Goal: Task Accomplishment & Management: Complete application form

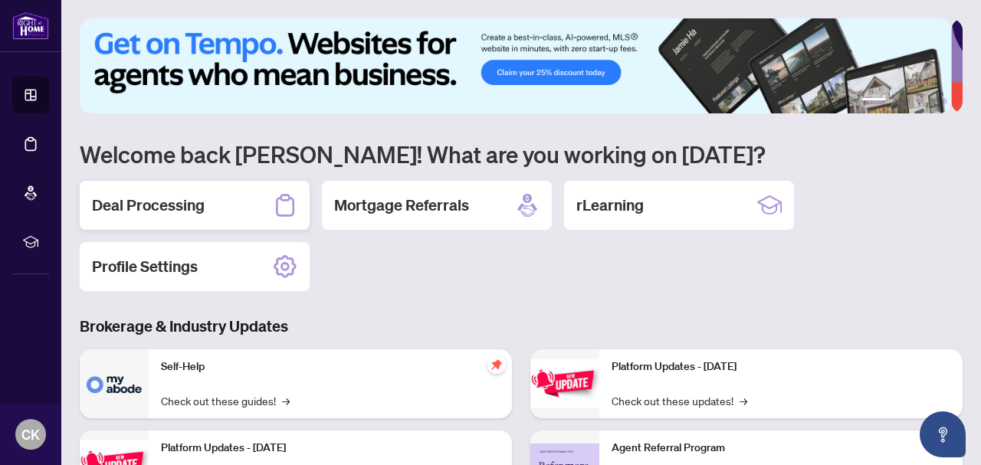
click at [179, 215] on div "Deal Processing" at bounding box center [195, 205] width 230 height 49
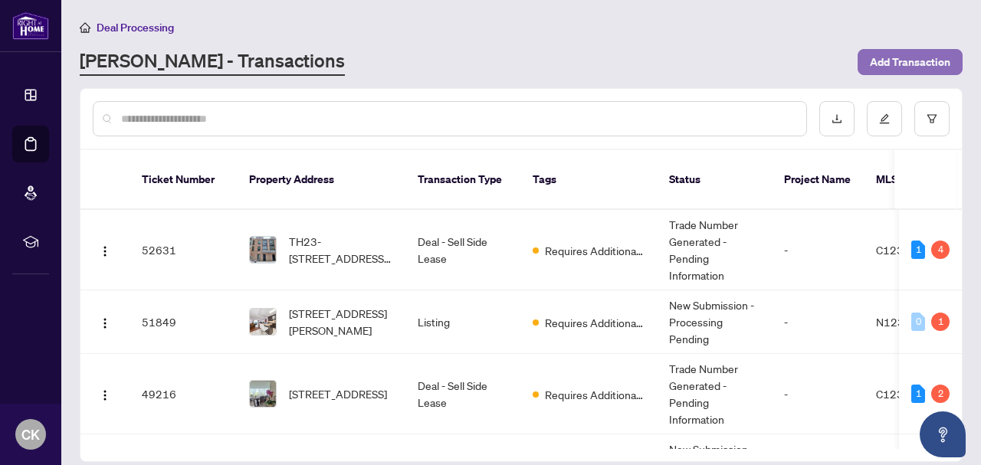
click at [908, 65] on span "Add Transaction" at bounding box center [910, 62] width 80 height 25
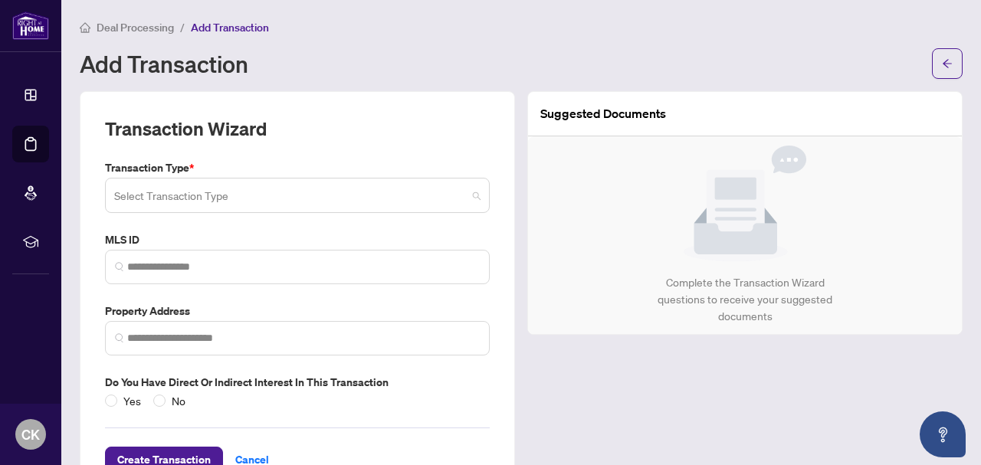
click at [228, 199] on input "search" at bounding box center [290, 198] width 353 height 34
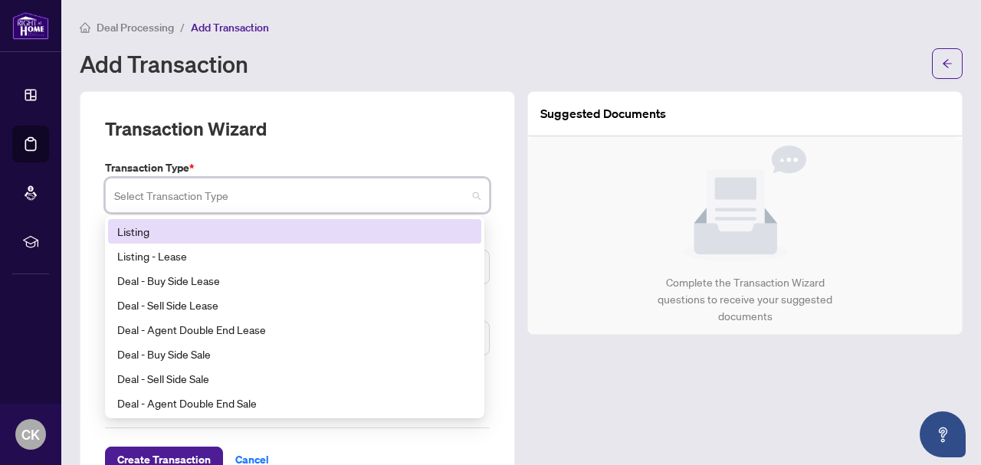
click at [156, 227] on div "Listing" at bounding box center [294, 231] width 355 height 17
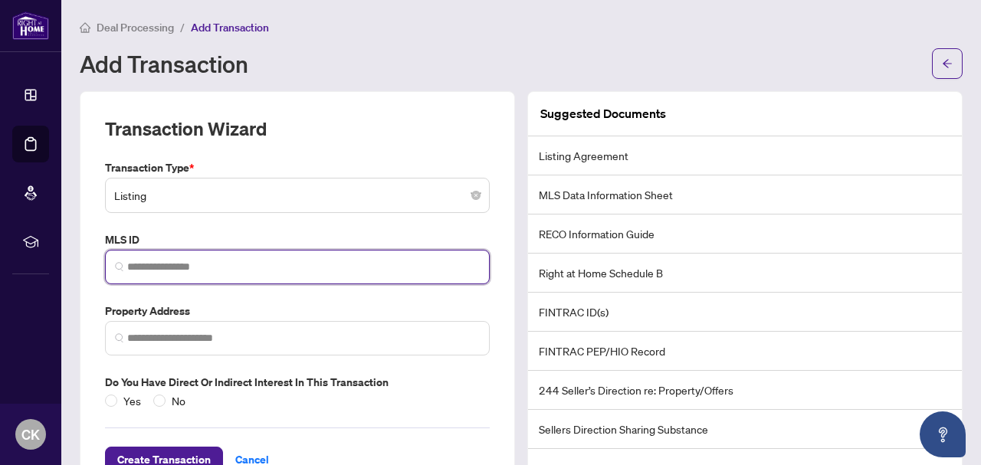
click at [159, 269] on input "search" at bounding box center [303, 267] width 353 height 16
type input "*********"
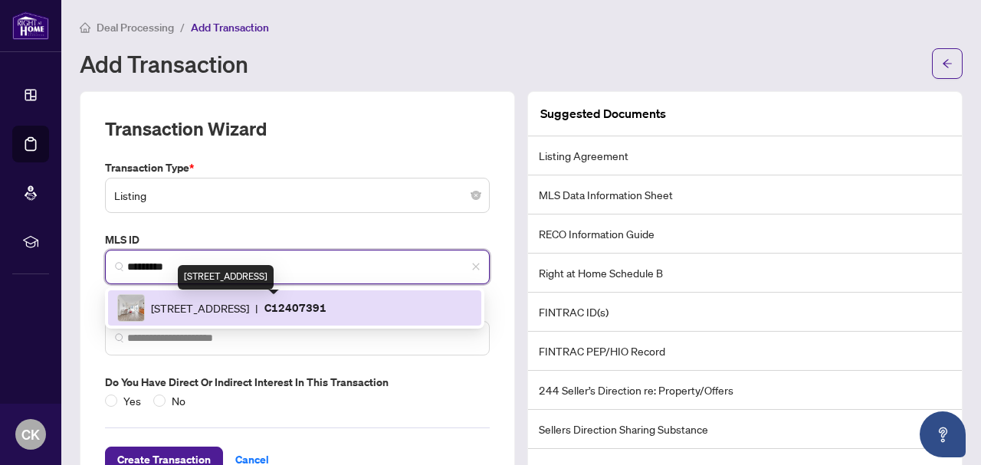
click at [249, 313] on span "[STREET_ADDRESS]" at bounding box center [200, 308] width 98 height 17
type input "**********"
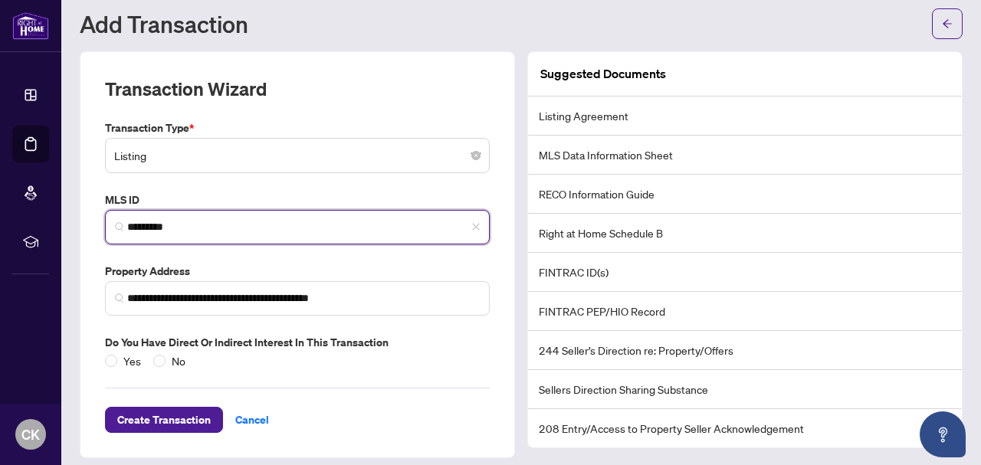
scroll to position [51, 0]
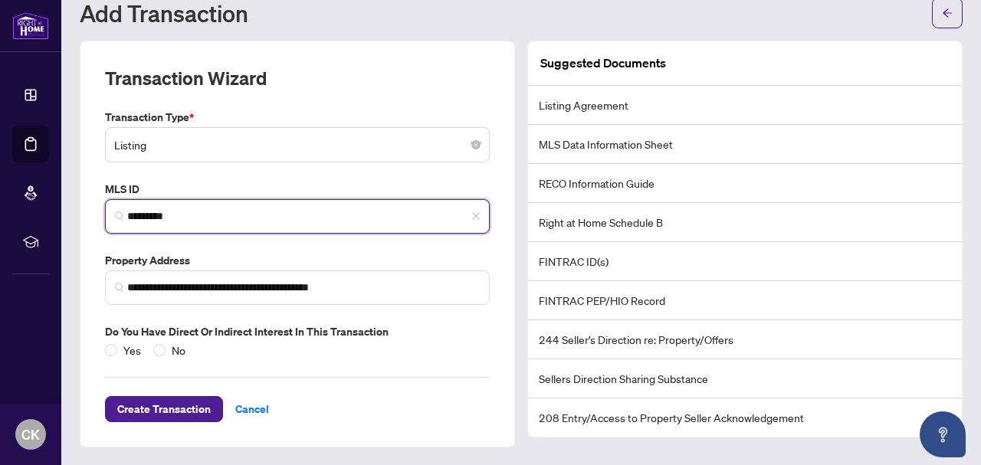
type input "*********"
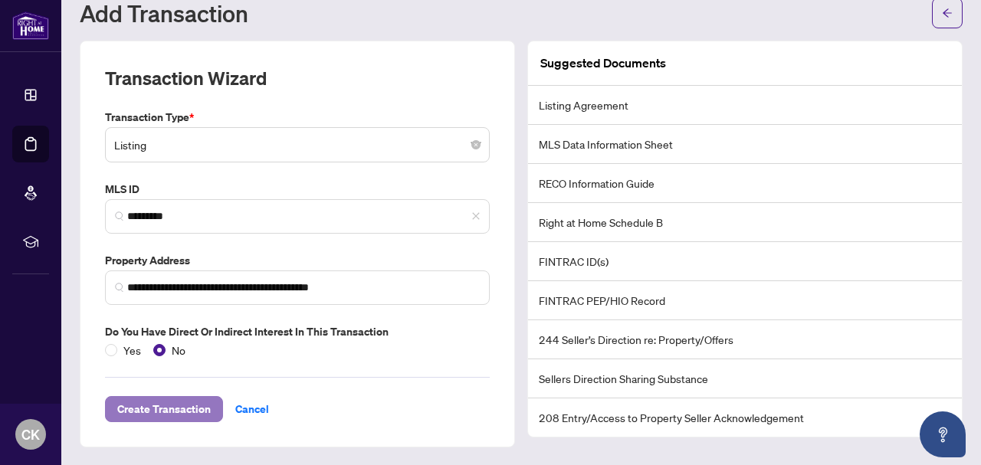
click at [156, 405] on span "Create Transaction" at bounding box center [164, 409] width 94 height 25
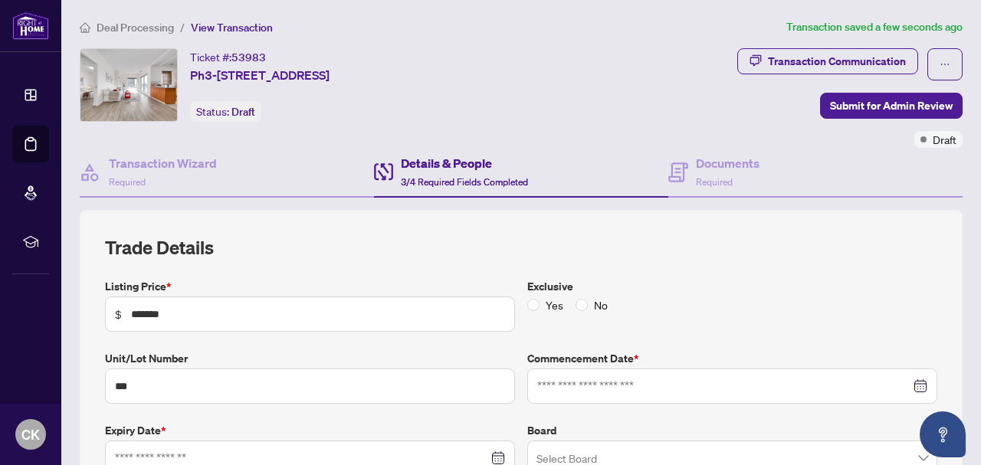
type input "**********"
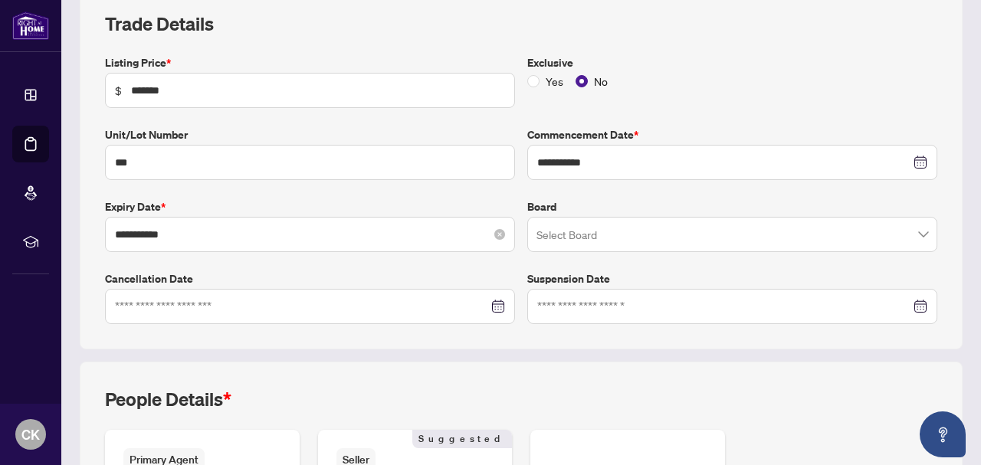
scroll to position [230, 0]
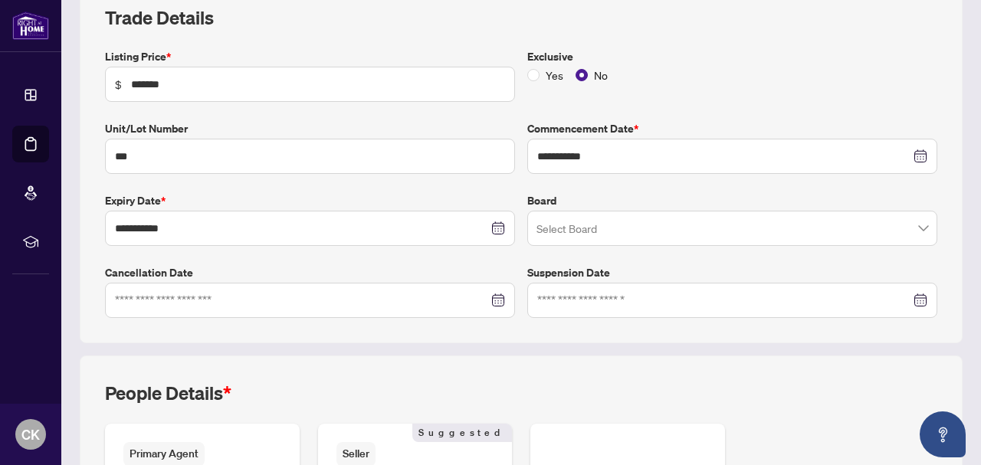
click at [574, 231] on input "search" at bounding box center [726, 231] width 378 height 34
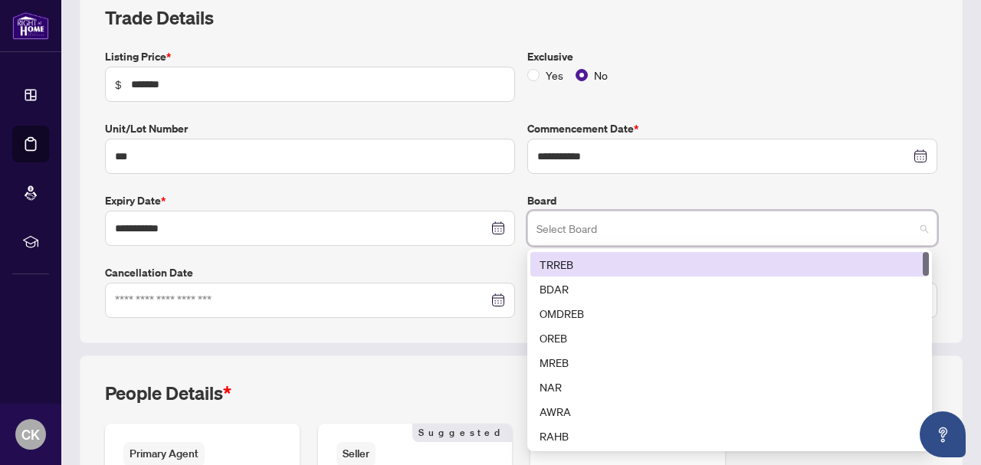
click at [558, 269] on div "TRREB" at bounding box center [730, 264] width 380 height 17
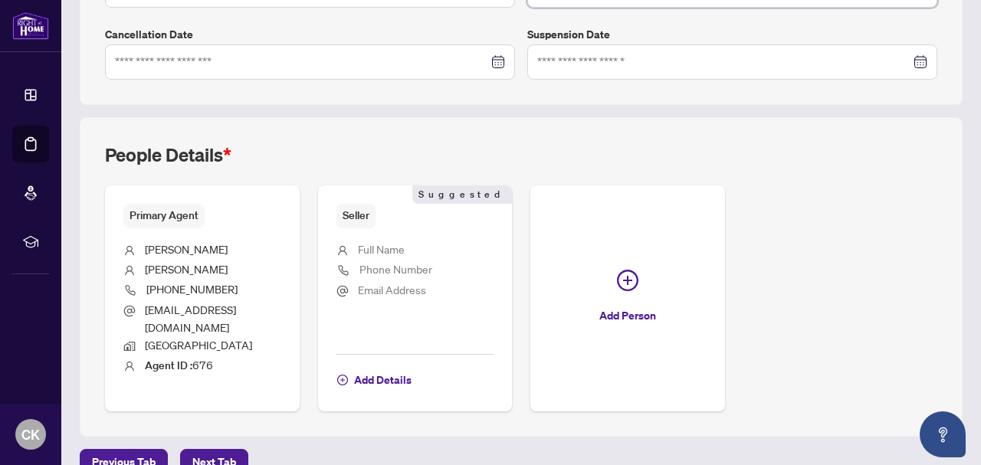
scroll to position [481, 0]
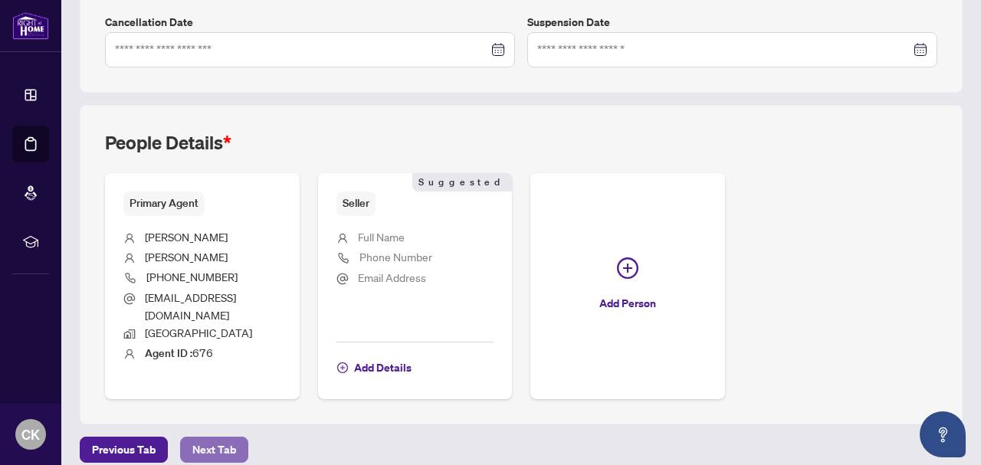
click at [213, 438] on span "Next Tab" at bounding box center [214, 450] width 44 height 25
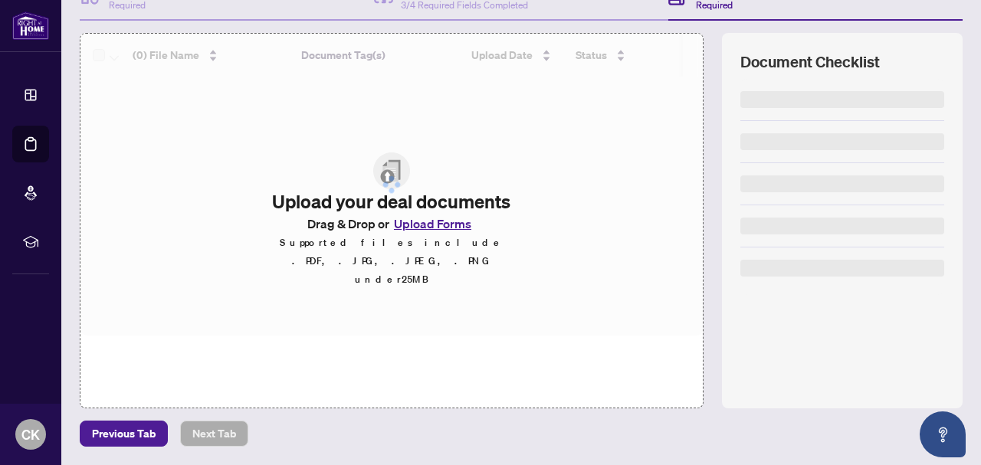
scroll to position [176, 0]
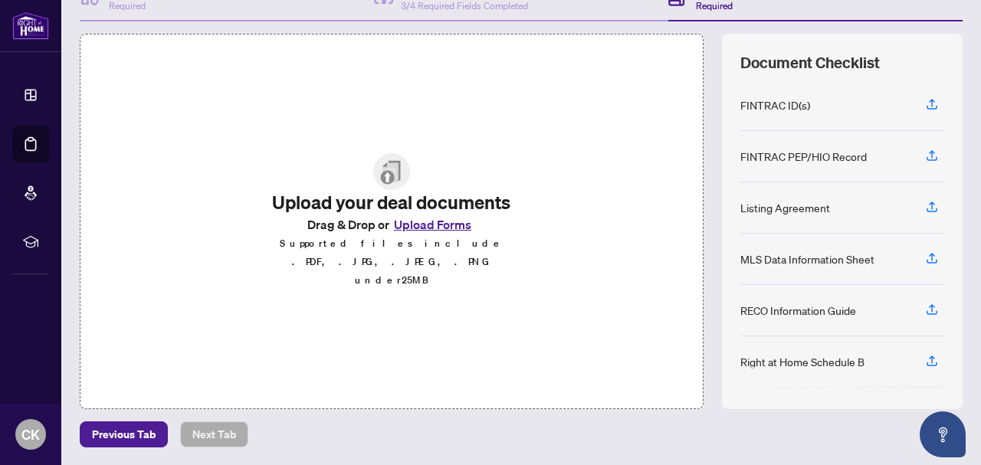
click at [425, 230] on button "Upload Forms" at bounding box center [432, 225] width 87 height 20
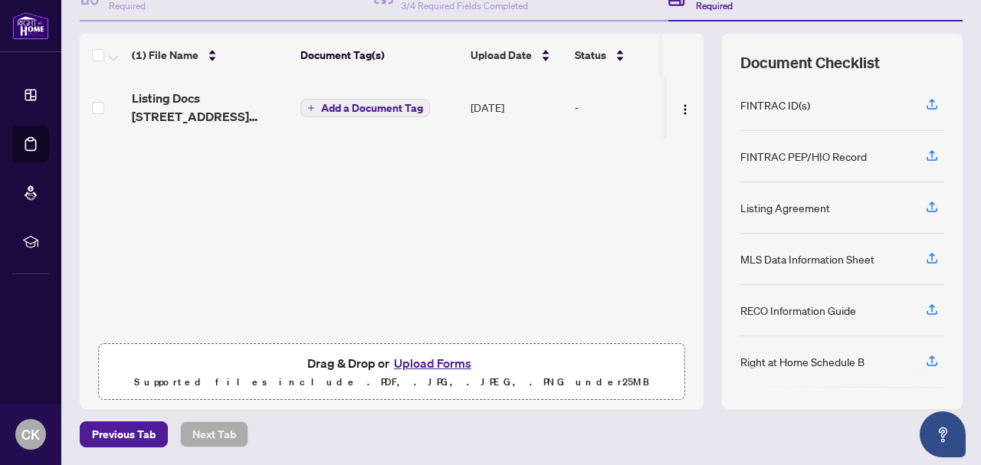
scroll to position [0, 0]
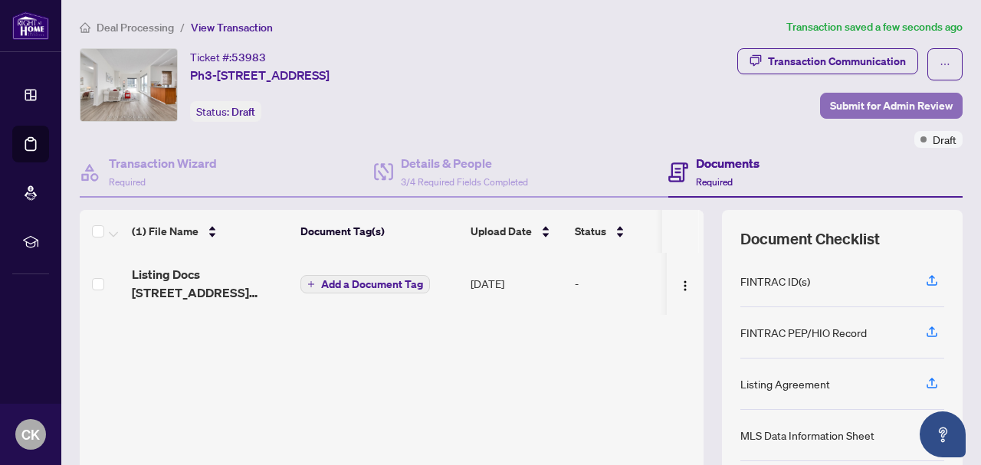
click at [842, 110] on span "Submit for Admin Review" at bounding box center [891, 106] width 123 height 25
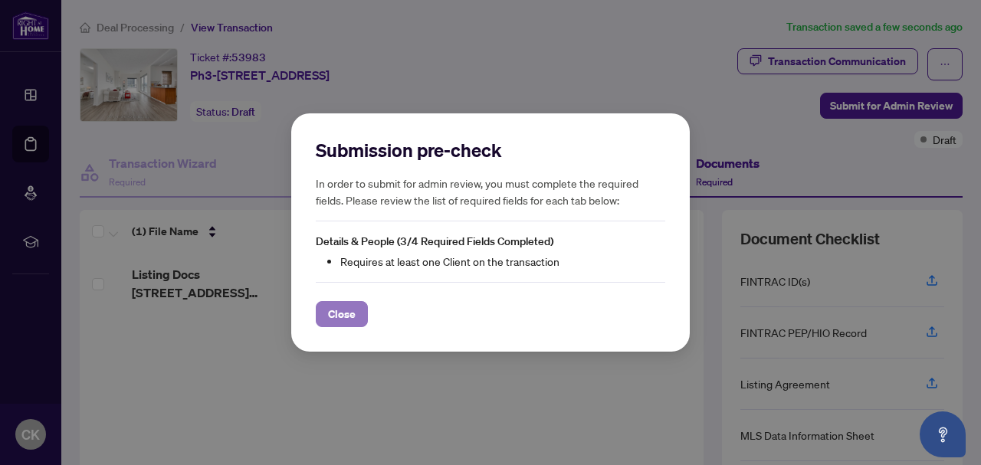
click at [346, 313] on span "Close" at bounding box center [342, 314] width 28 height 25
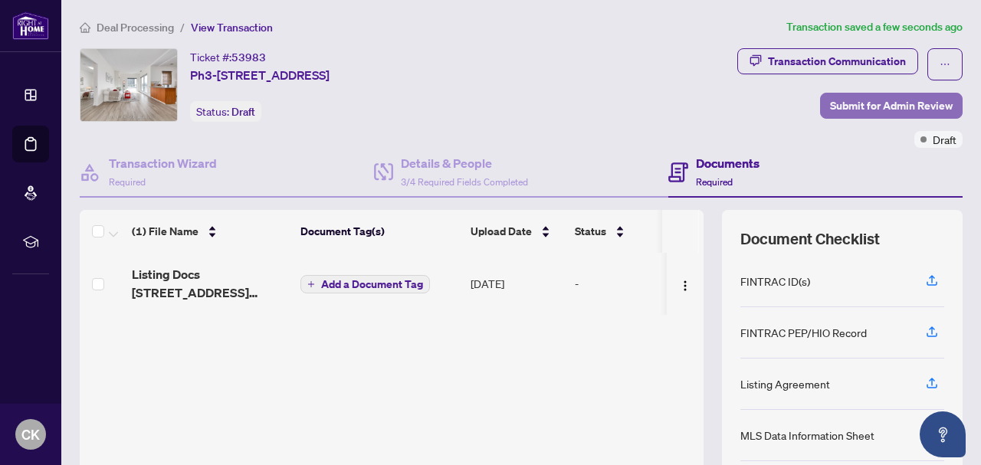
click at [880, 110] on span "Submit for Admin Review" at bounding box center [891, 106] width 123 height 25
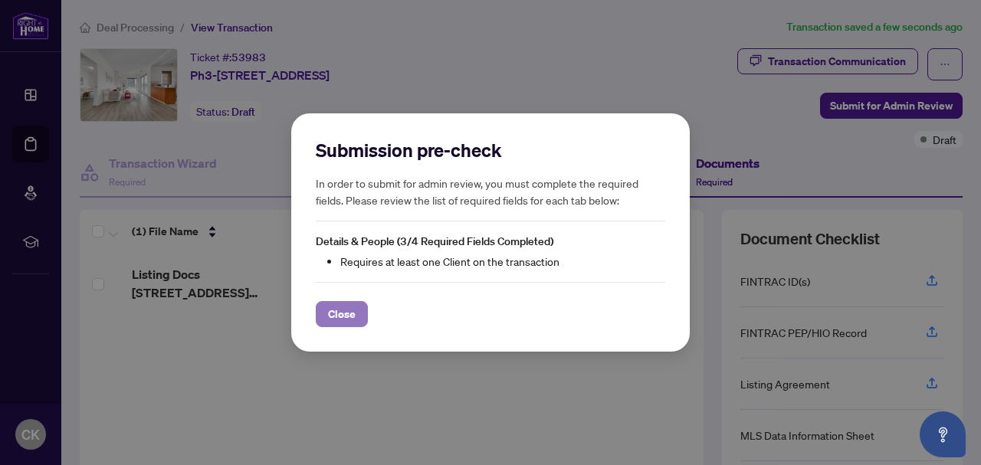
click at [343, 310] on span "Close" at bounding box center [342, 314] width 28 height 25
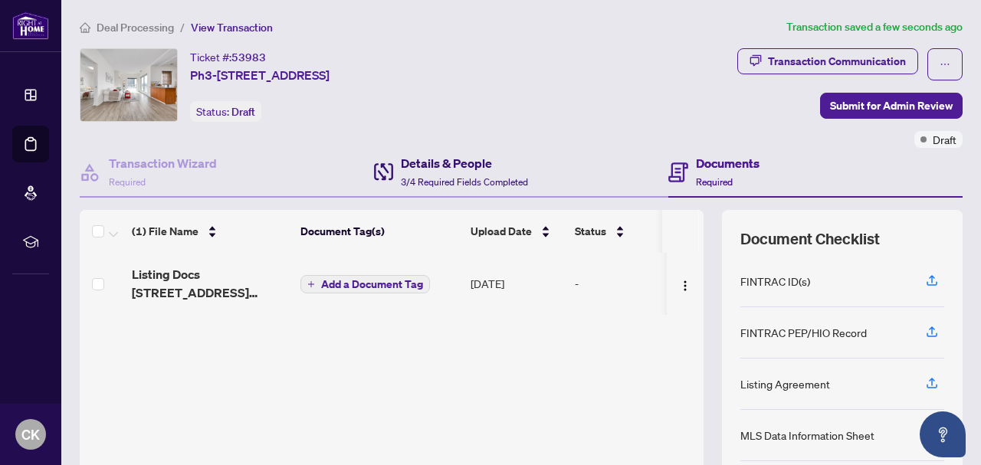
click at [456, 172] on div "Details & People 3/4 Required Fields Completed" at bounding box center [464, 172] width 127 height 36
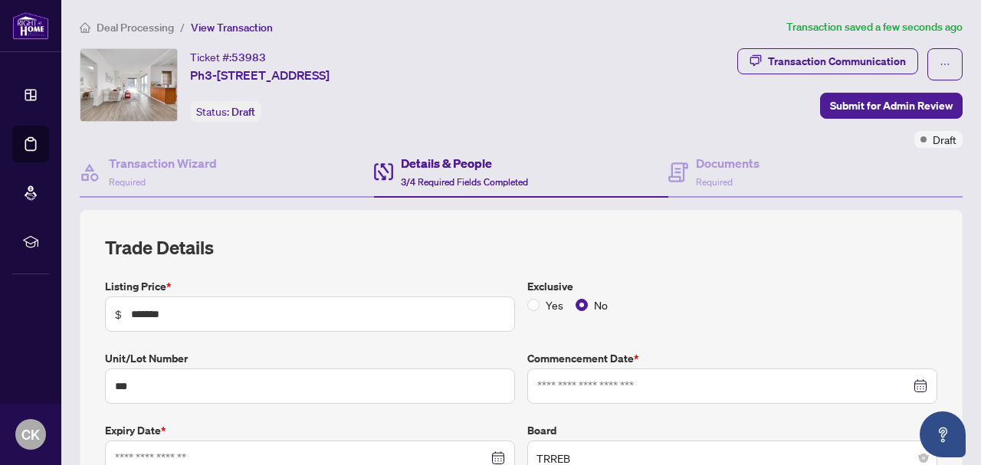
type input "**********"
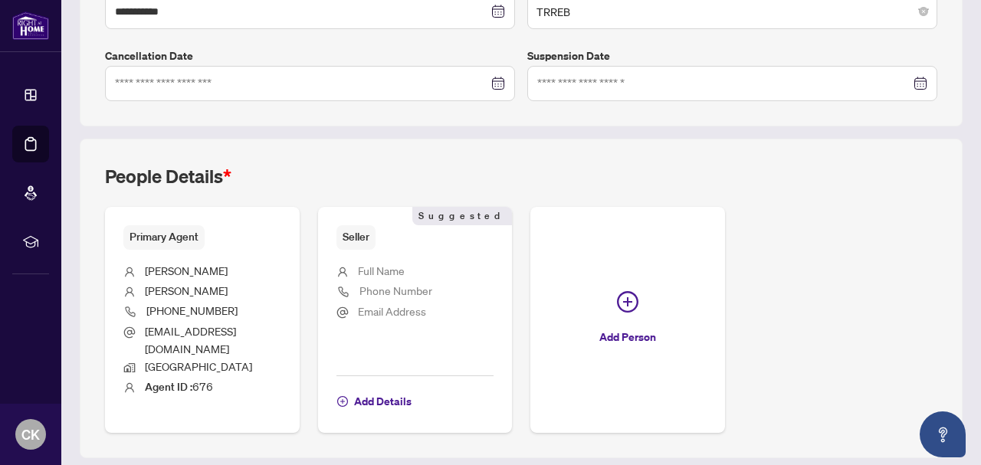
scroll to position [481, 0]
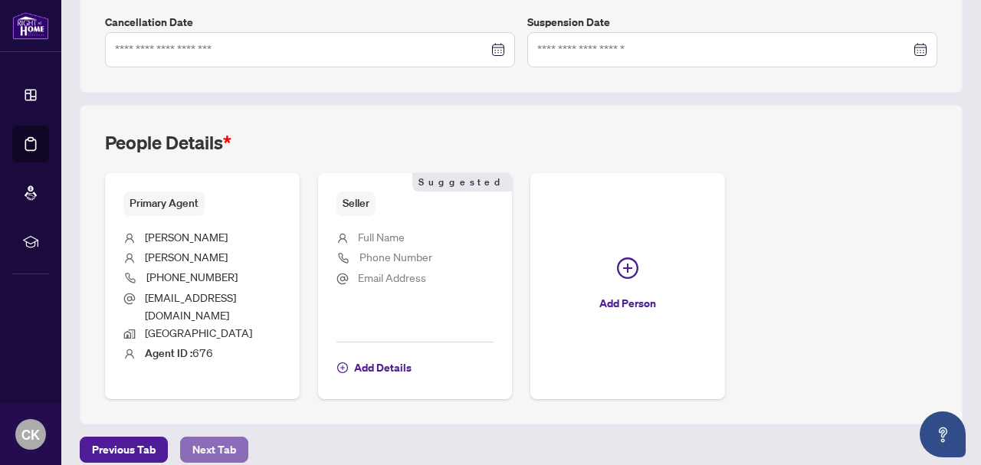
click at [212, 438] on span "Next Tab" at bounding box center [214, 450] width 44 height 25
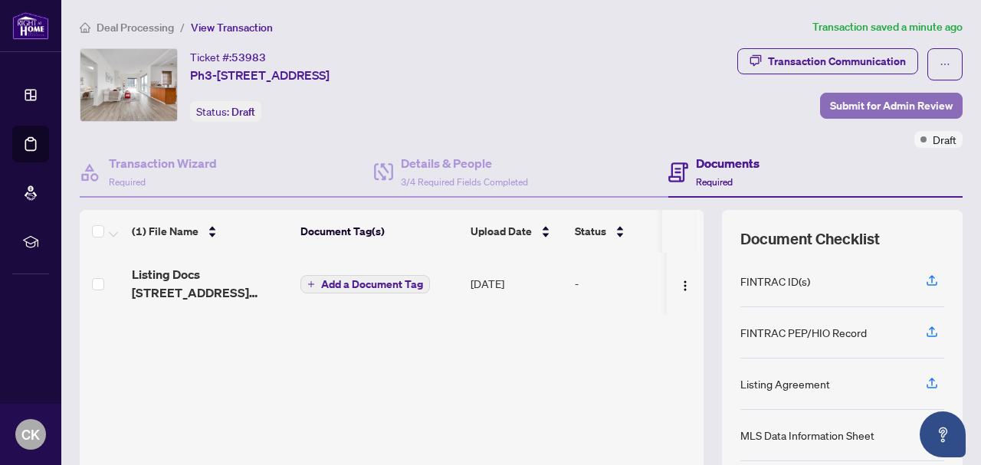
click at [882, 104] on span "Submit for Admin Review" at bounding box center [891, 106] width 123 height 25
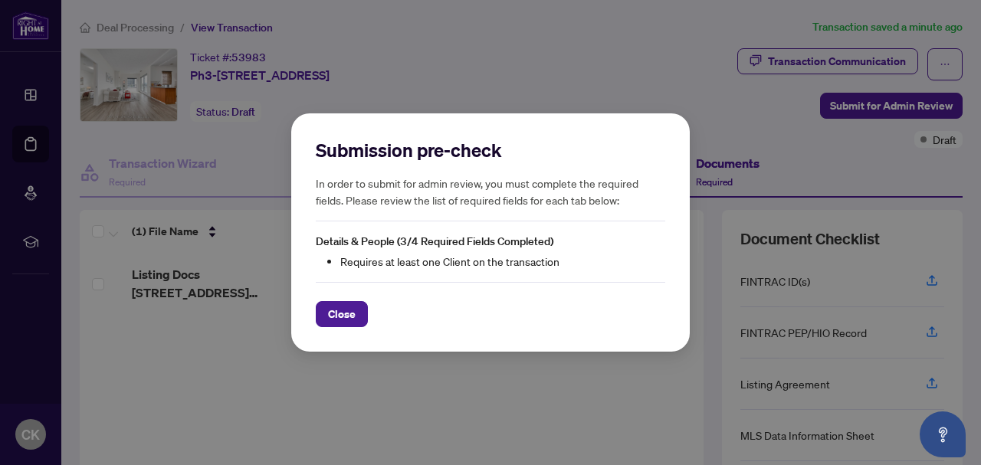
click at [325, 316] on button "Close" at bounding box center [342, 314] width 52 height 26
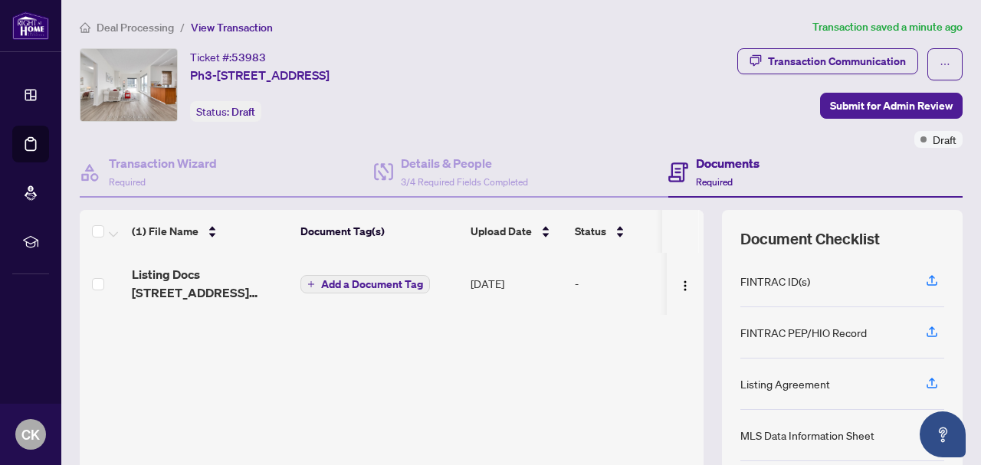
click at [251, 30] on span "View Transaction" at bounding box center [232, 28] width 82 height 14
click at [235, 81] on span "Ph3-[STREET_ADDRESS]" at bounding box center [260, 75] width 140 height 18
click at [441, 159] on h4 "Details & People" at bounding box center [464, 163] width 127 height 18
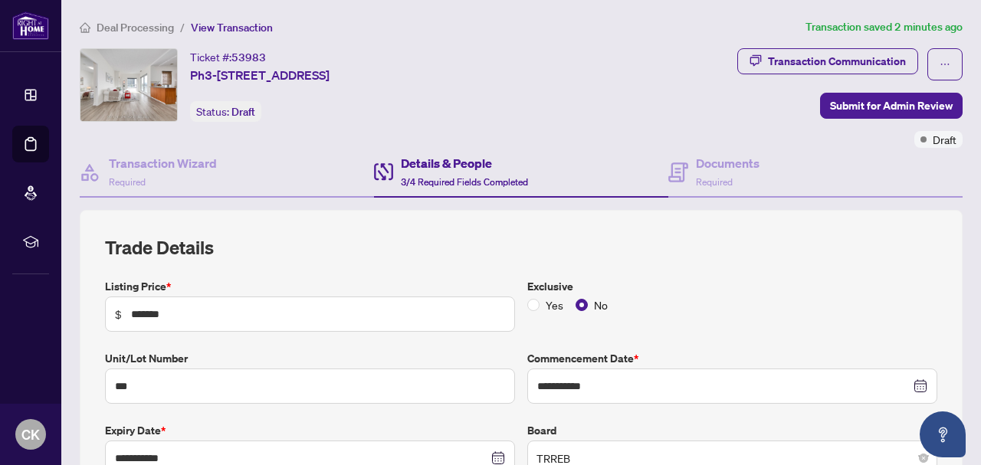
type input "**********"
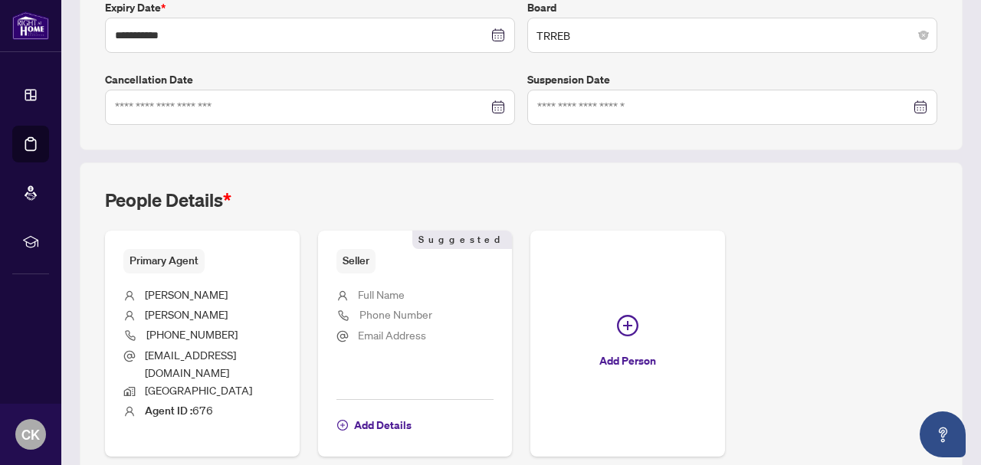
scroll to position [481, 0]
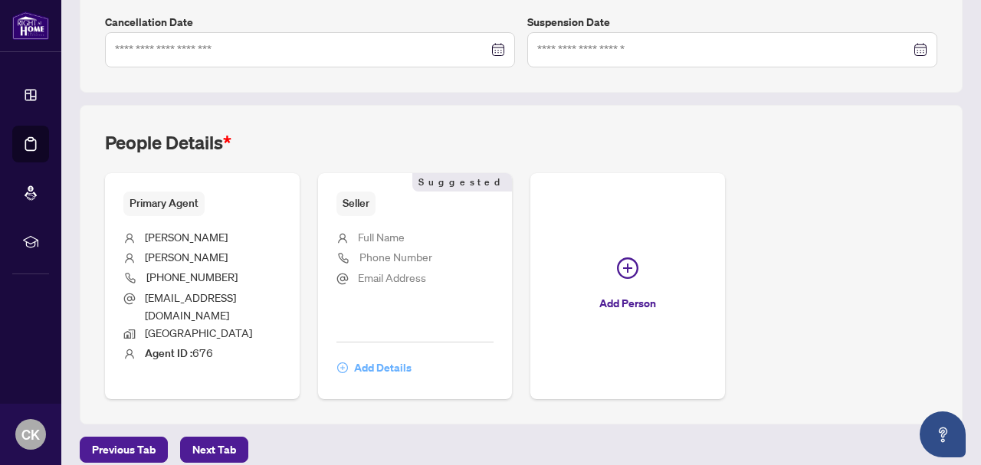
click at [412, 356] on span "Add Details" at bounding box center [382, 368] width 57 height 25
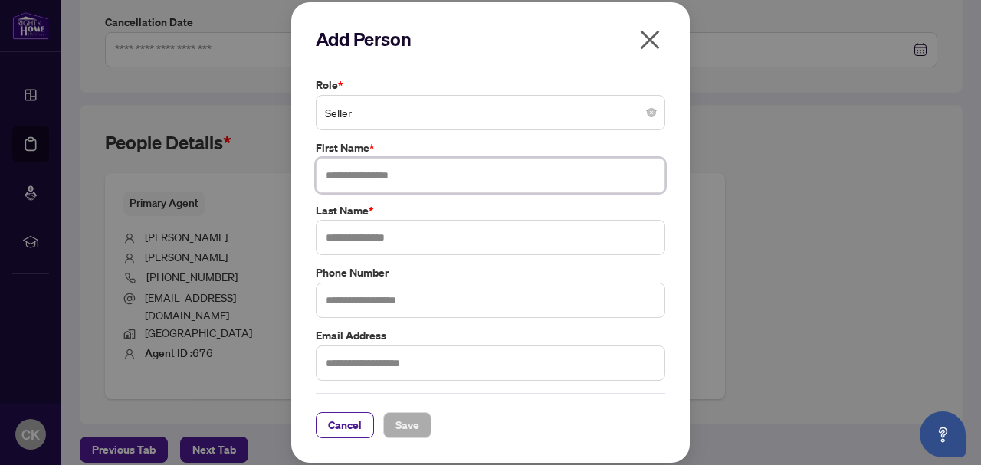
click at [387, 179] on input "text" at bounding box center [491, 175] width 350 height 35
type input "******"
click at [367, 238] on input "text" at bounding box center [491, 237] width 350 height 35
type input "****"
click at [413, 426] on span "Save" at bounding box center [408, 425] width 24 height 25
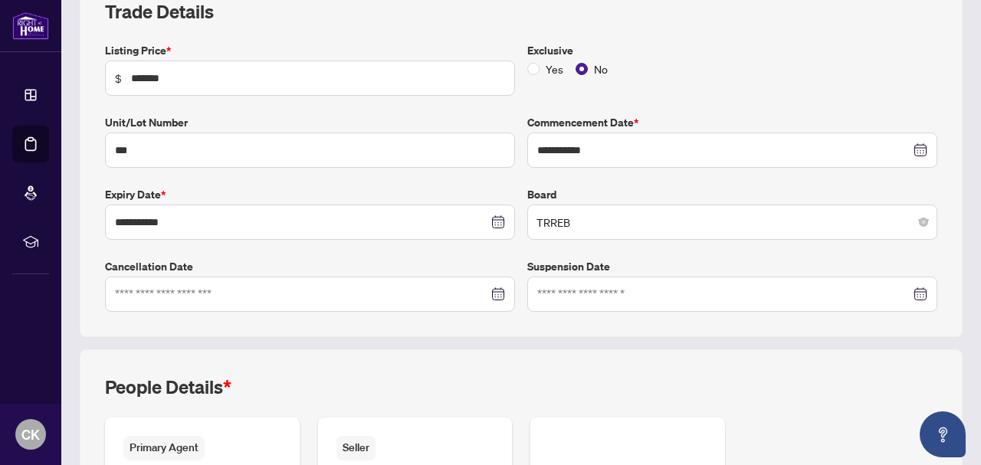
scroll to position [97, 0]
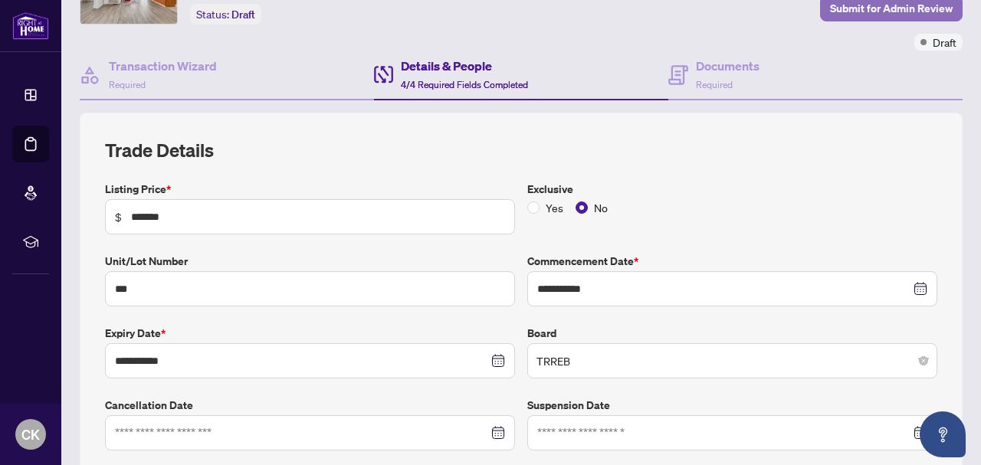
click at [893, 11] on span "Submit for Admin Review" at bounding box center [891, 8] width 123 height 25
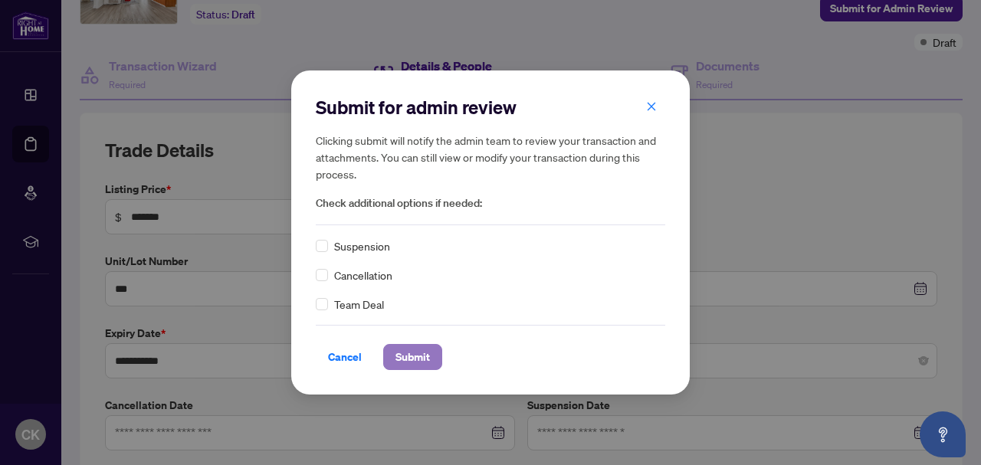
click at [412, 362] on span "Submit" at bounding box center [413, 357] width 34 height 25
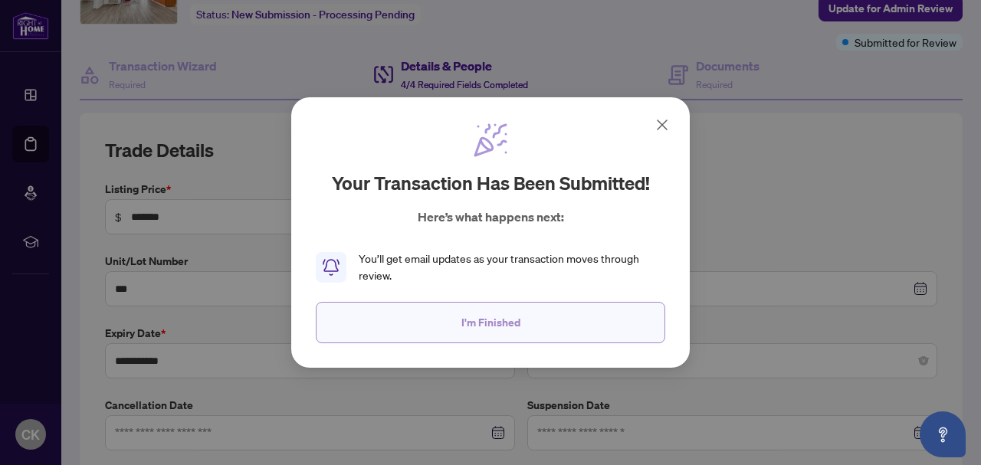
click at [500, 327] on span "I'm Finished" at bounding box center [490, 322] width 59 height 25
